Goal: Task Accomplishment & Management: Complete application form

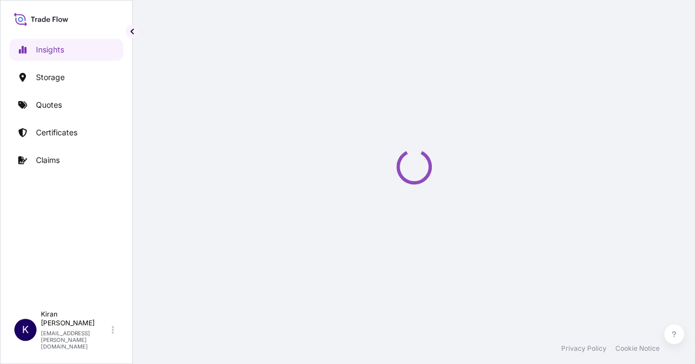
select select "2025"
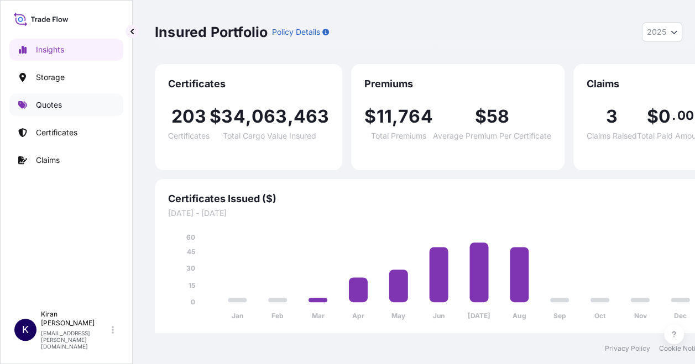
click at [45, 111] on link "Quotes" at bounding box center [66, 105] width 114 height 22
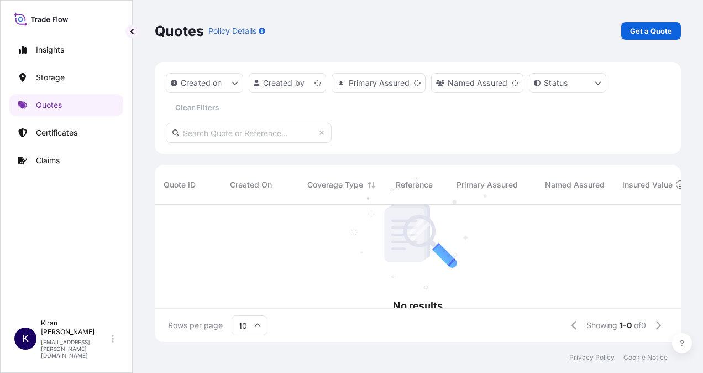
scroll to position [9, 9]
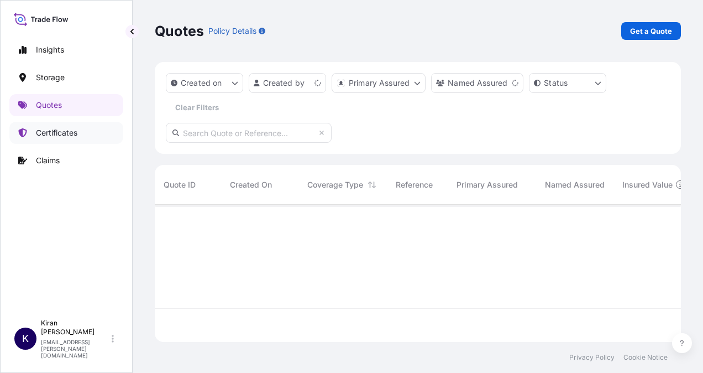
click at [58, 133] on p "Certificates" at bounding box center [56, 132] width 41 height 11
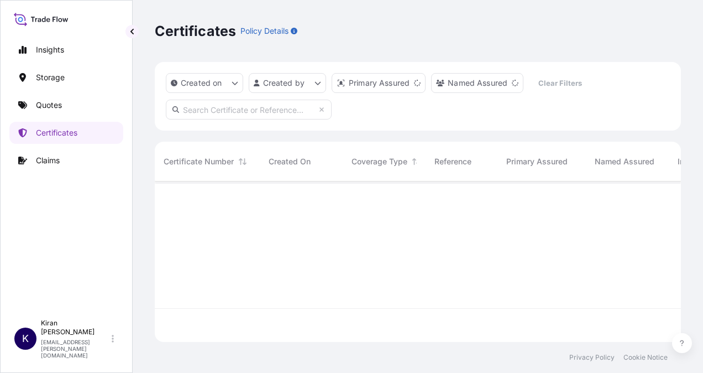
scroll to position [158, 518]
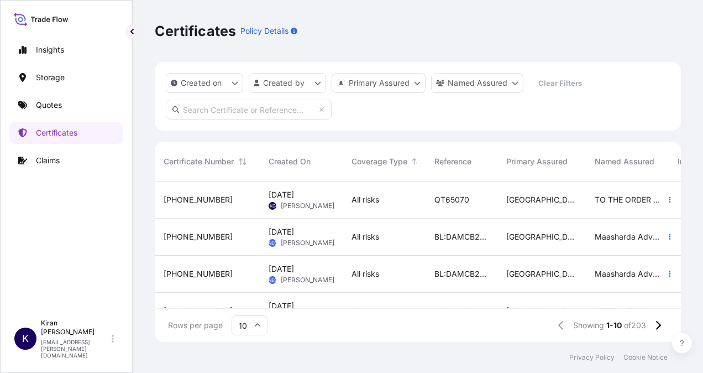
click at [294, 196] on span "[DATE]" at bounding box center [281, 194] width 25 height 11
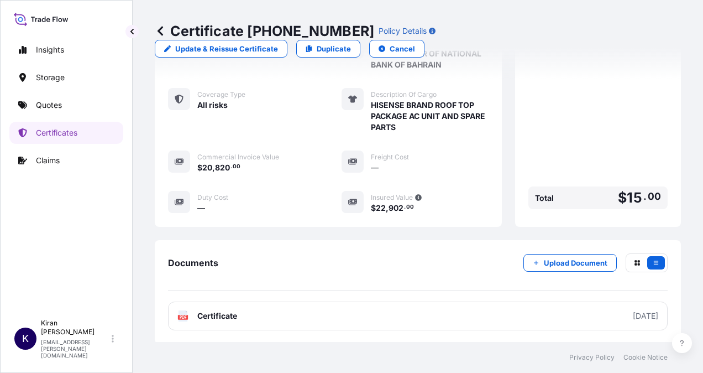
scroll to position [515, 0]
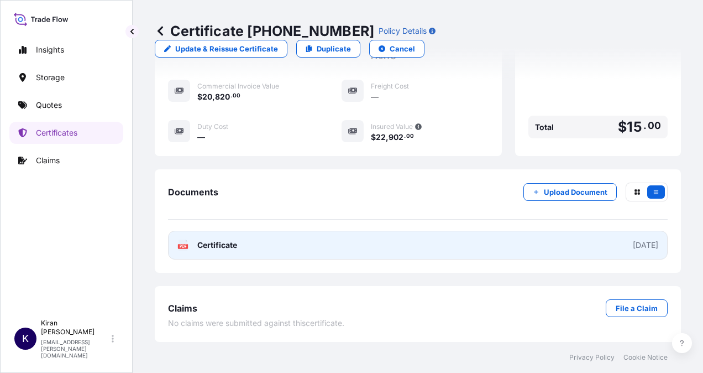
click at [301, 249] on link "PDF Certificate [DATE]" at bounding box center [418, 245] width 500 height 29
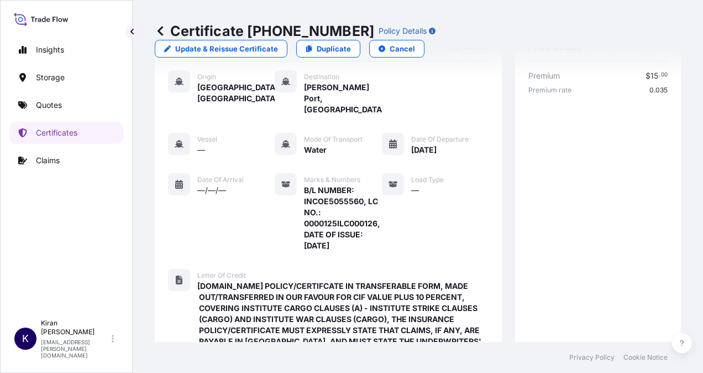
scroll to position [0, 0]
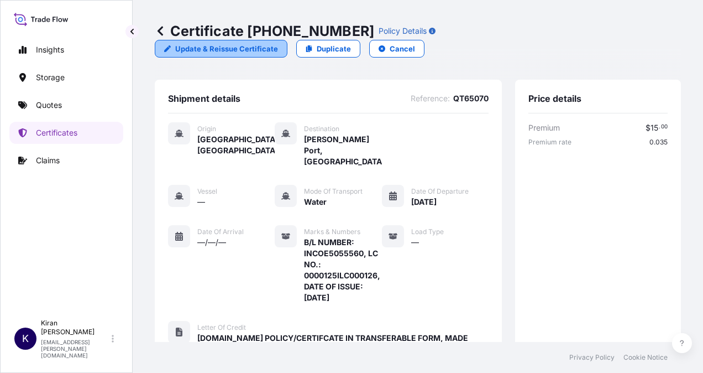
click at [278, 43] on p "Update & Reissue Certificate" at bounding box center [226, 48] width 103 height 11
select select "Water"
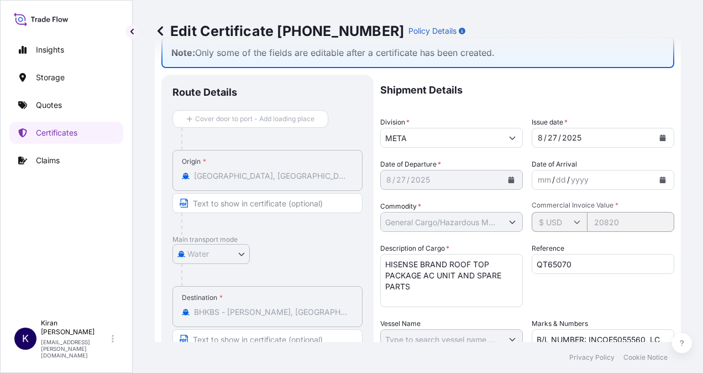
scroll to position [55, 0]
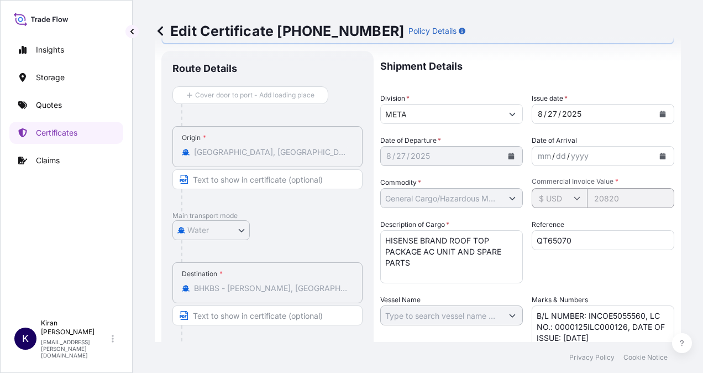
click at [455, 259] on textarea "HISENSE BRAND ROOF TOP PACKAGE AC UNIT AND SPARE PARTS" at bounding box center [451, 256] width 143 height 53
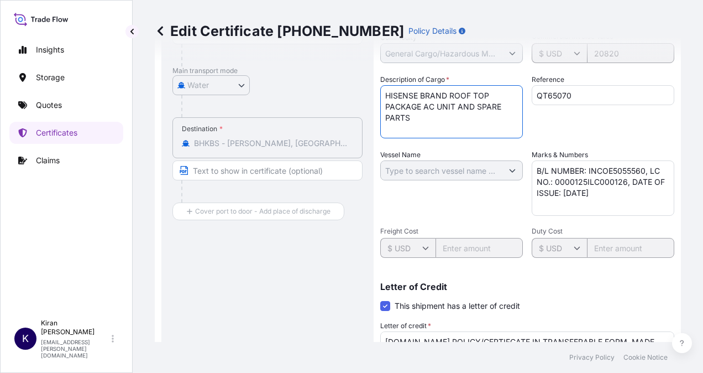
scroll to position [221, 0]
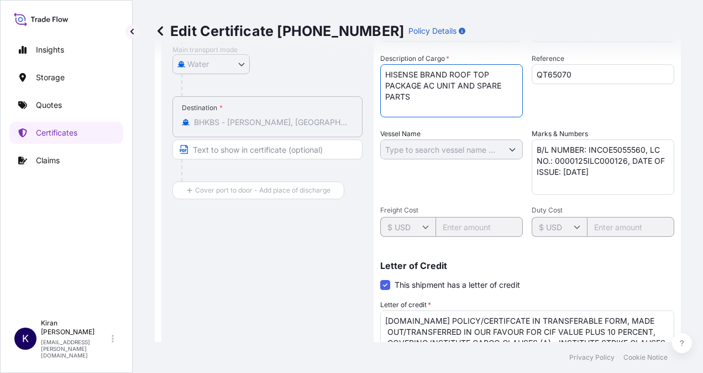
click at [630, 161] on textarea "B/L NUMBER: INCOE5055560, LC NO.: 0000125ILC000126, DATE OF ISSUE: [DATE]" at bounding box center [603, 166] width 143 height 55
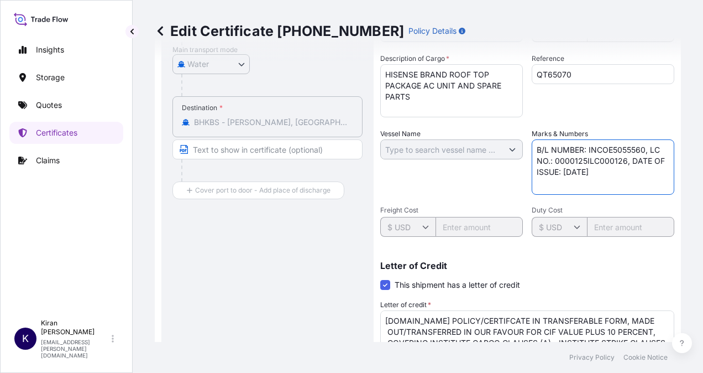
click at [618, 174] on textarea "B/L NUMBER: INCOE5055560, LC NO.: 0000125ILC000126, DATE OF ISSUE: [DATE]" at bounding box center [603, 166] width 143 height 55
click at [613, 171] on textarea "B/L NUMBER: INCOE5055560, LC NO.: 0000125ILC000126, DATE OF ISSUE: [DATE]" at bounding box center [603, 166] width 143 height 55
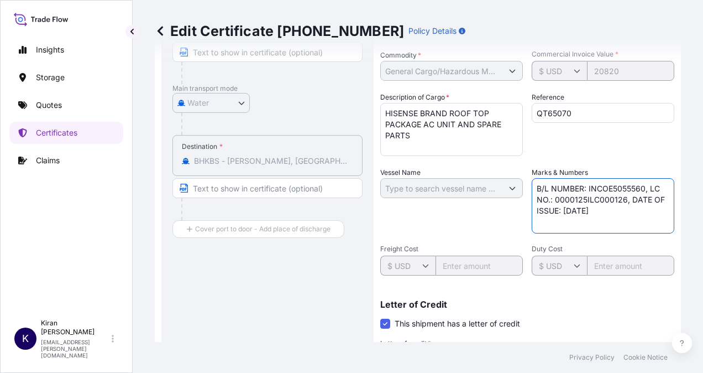
scroll to position [166, 0]
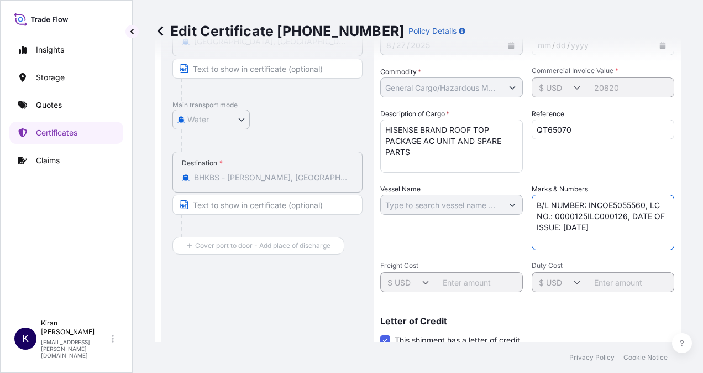
click at [502, 201] on div "Shipment Details Division * META Issue date * [DATE] Date of Departure * [DATE]…" at bounding box center [527, 245] width 294 height 611
click at [629, 226] on textarea "B/L NUMBER: INCOE5055560, LC NO.: 0000125ILC000126, DATE OF ISSUE: [DATE]" at bounding box center [603, 222] width 143 height 55
drag, startPoint x: 633, startPoint y: 228, endPoint x: 646, endPoint y: 202, distance: 29.4
click at [646, 202] on textarea "B/L NUMBER: INCOE5055560, LC NO.: 0000125ILC000126, DATE OF ISSUE: [DATE]" at bounding box center [603, 222] width 143 height 55
type textarea "B"
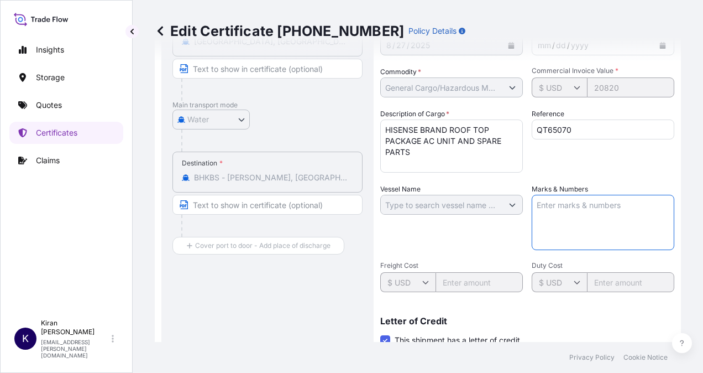
paste textarea "LC NO : 0000125ILC000126 DATE OF ISSUE: [DATE] The issuing bank is: NATIONAL BA…"
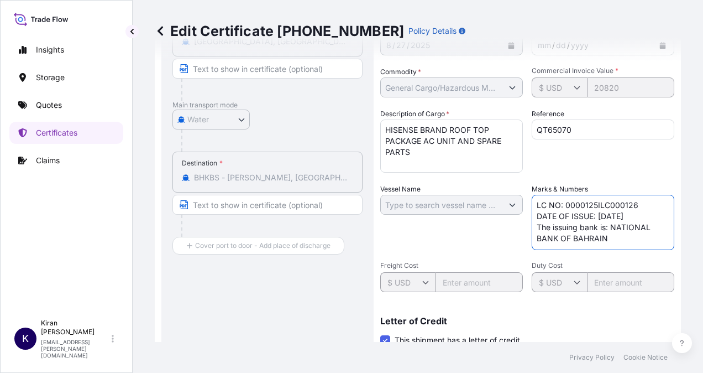
scroll to position [0, 0]
click at [622, 236] on textarea "B/L NUMBER: INCOE5055560, LC NO.: 0000125ILC000126, DATE OF ISSUE: [DATE]" at bounding box center [603, 222] width 143 height 55
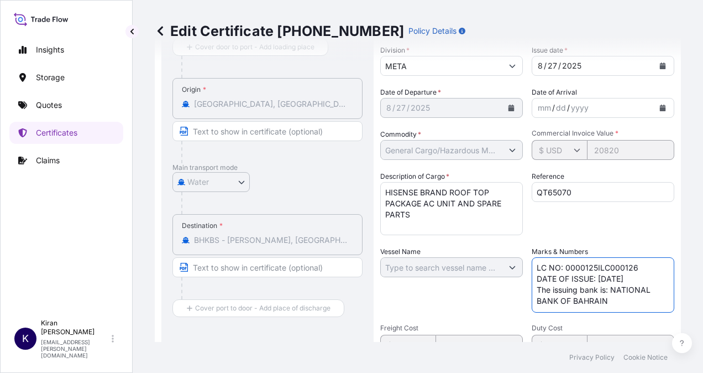
scroll to position [166, 0]
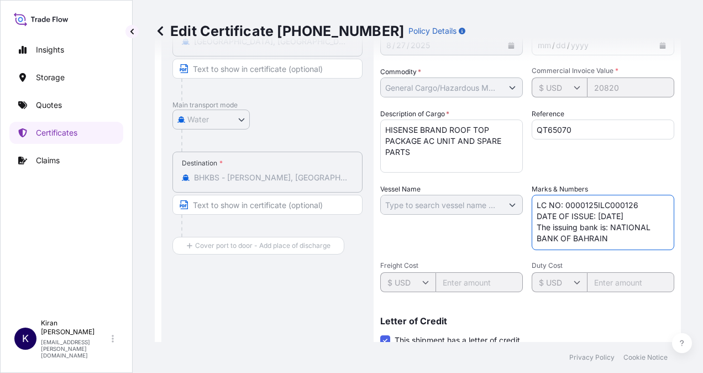
click at [535, 203] on textarea "B/L NUMBER: INCOE5055560, LC NO.: 0000125ILC000126, DATE OF ISSUE: [DATE]" at bounding box center [603, 222] width 143 height 55
click at [534, 208] on textarea "B/L NUMBER: INCOE5055560, LC NO.: 0000125ILC000126, DATE OF ISSUE: [DATE]" at bounding box center [603, 222] width 143 height 55
click at [546, 206] on textarea "B/L NUMBER: INCOE5055560, LC NO.: 0000125ILC000126, DATE OF ISSUE: [DATE]" at bounding box center [603, 222] width 143 height 55
type textarea "LC NO : 0000125ILC000126 DATE OF ISSUE: [DATE] The issuing bank is: NATIONAL BA…"
click at [621, 241] on textarea "B/L NUMBER: INCOE5055560, LC NO.: 0000125ILC000126, DATE OF ISSUE: [DATE]" at bounding box center [603, 222] width 143 height 55
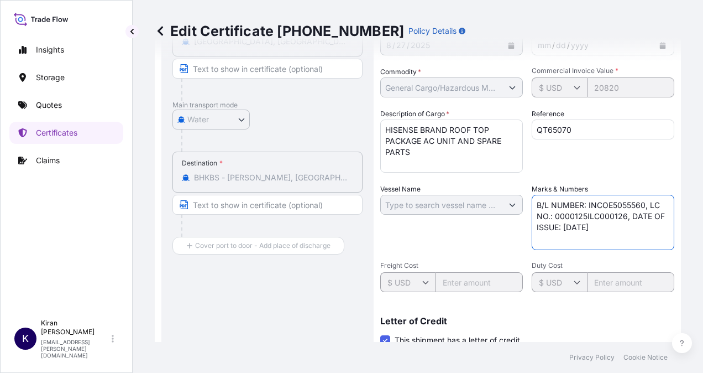
drag, startPoint x: 615, startPoint y: 235, endPoint x: 645, endPoint y: 202, distance: 43.9
click at [645, 202] on textarea "B/L NUMBER: INCOE5055560, LC NO.: 0000125ILC000126, DATE OF ISSUE: [DATE]" at bounding box center [603, 222] width 143 height 55
paste textarea "LC NO : 0000125ILC000126 DATE OF ISSUE: [DATE] The issuing bank is: NATIONAL BA…"
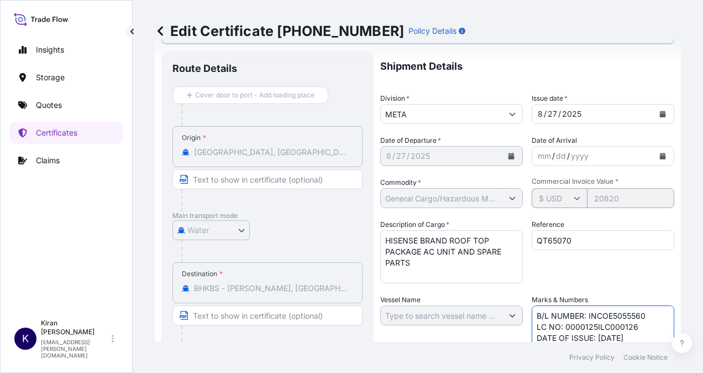
scroll to position [221, 0]
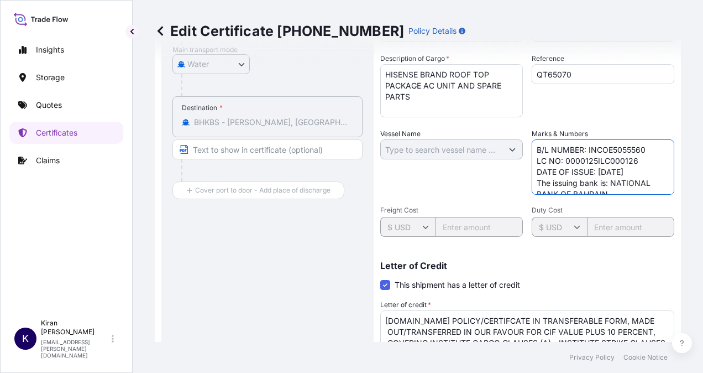
click at [648, 150] on textarea "B/L NUMBER: INCOE5055560, LC NO.: 0000125ILC000126, DATE OF ISSUE: [DATE]" at bounding box center [603, 166] width 143 height 55
type textarea "B/L NUMBER: INCOE5055560 LC NO: 0000125ILC000126 DATE OF ISSUE: [DATE] The issu…"
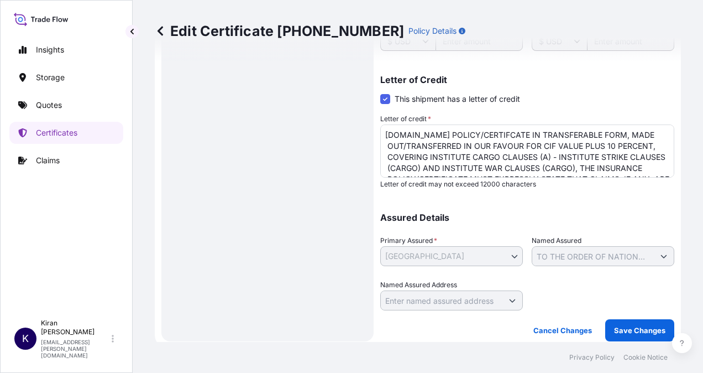
scroll to position [413, 0]
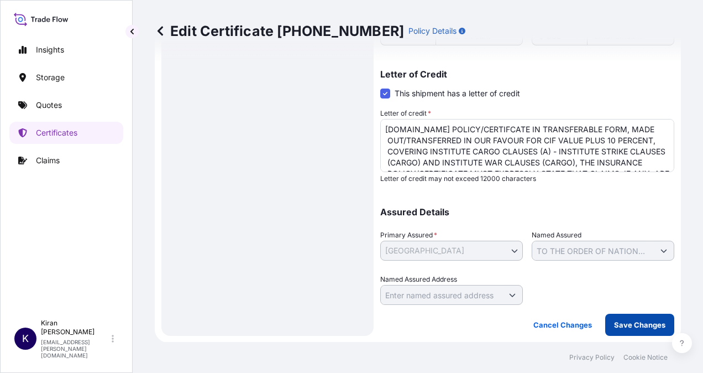
click at [612, 317] on button "Save Changes" at bounding box center [640, 325] width 69 height 22
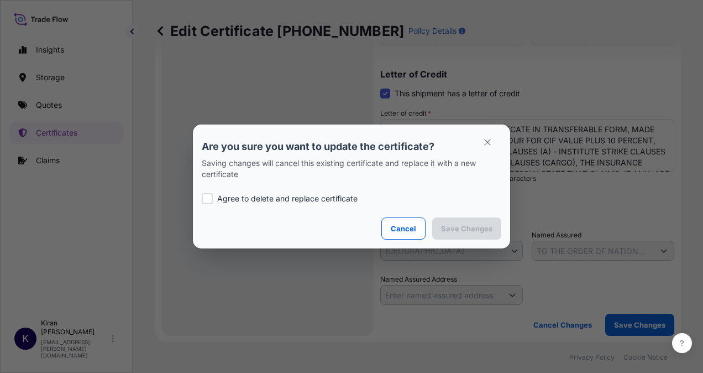
click at [227, 198] on p "Agree to delete and replace certificate" at bounding box center [287, 198] width 140 height 11
checkbox input "true"
click at [481, 227] on p "Save Changes" at bounding box center [466, 228] width 51 height 11
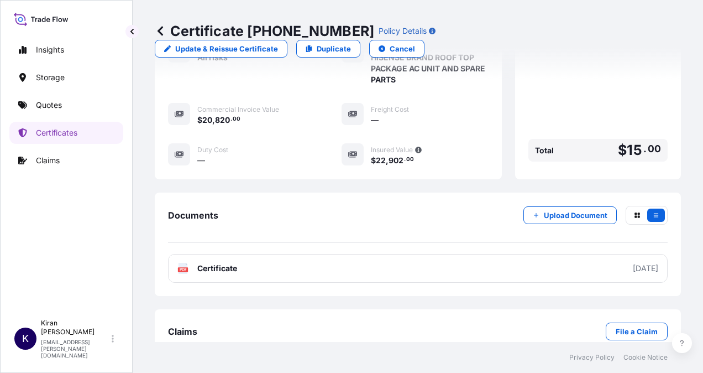
scroll to position [548, 0]
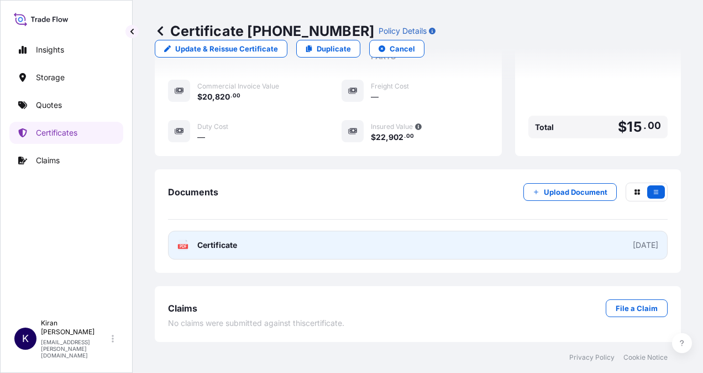
click at [578, 251] on link "PDF Certificate [DATE]" at bounding box center [418, 245] width 500 height 29
click at [590, 244] on link "PDF Certificate [DATE]" at bounding box center [418, 245] width 500 height 29
